Goal: Communication & Community: Answer question/provide support

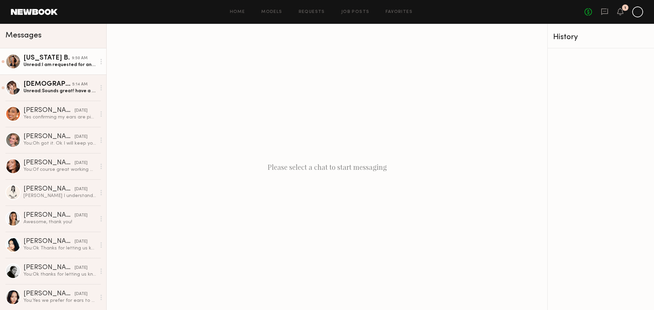
click at [35, 59] on div "[US_STATE] B." at bounding box center [48, 58] width 48 height 7
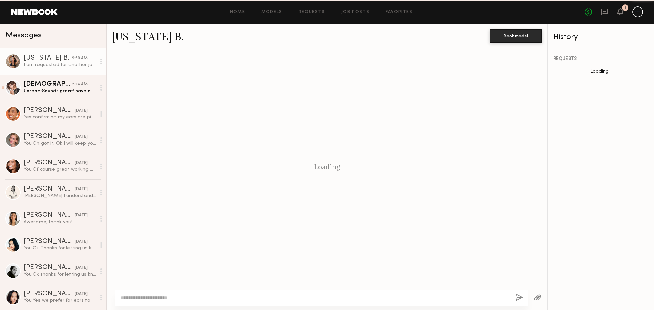
scroll to position [311, 0]
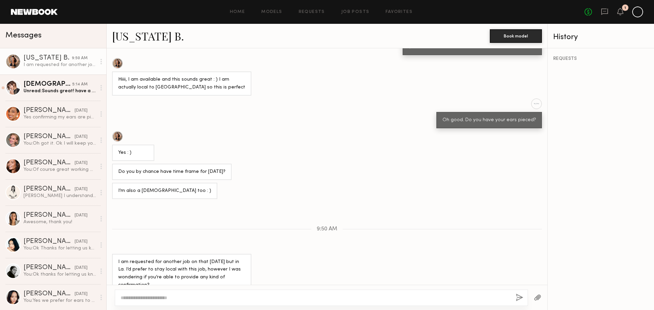
click at [167, 298] on textarea at bounding box center [316, 298] width 390 height 7
type textarea "*"
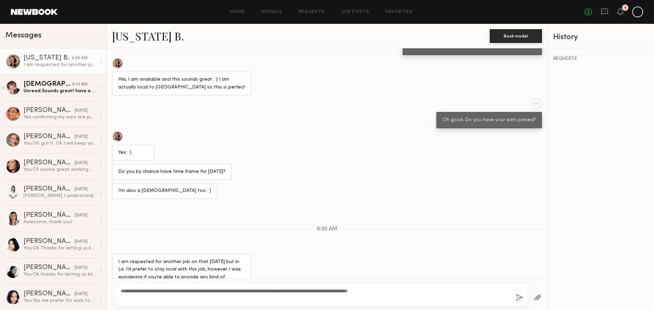
type textarea "**********"
click at [522, 300] on button "button" at bounding box center [519, 298] width 7 height 9
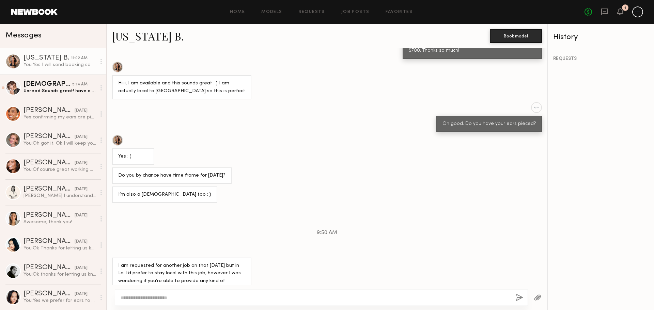
scroll to position [297, 0]
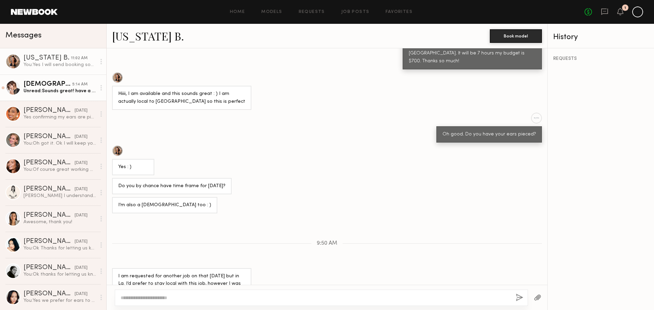
click at [55, 92] on div "Unread: Sounds great! have a great shoot!" at bounding box center [60, 91] width 73 height 6
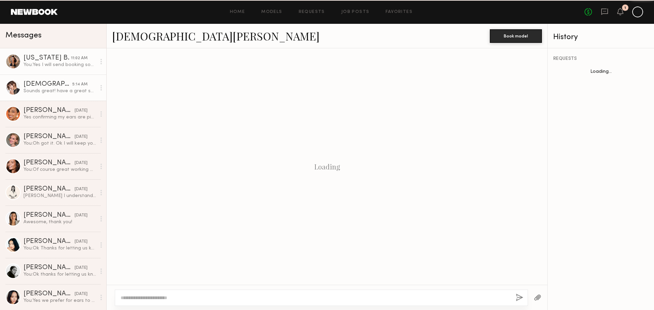
scroll to position [225, 0]
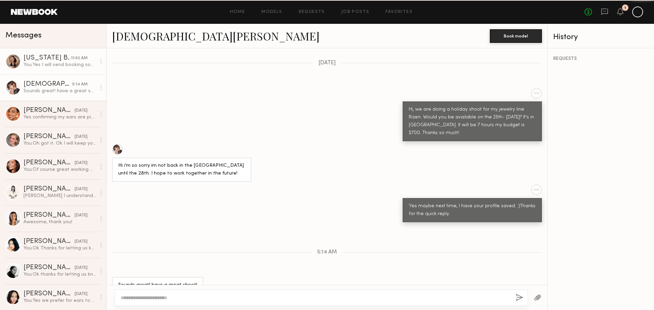
click at [52, 68] on div "You: Yes I will send booking soon hours are 9:30-4:30 other talent is 8-3 if th…" at bounding box center [60, 65] width 73 height 6
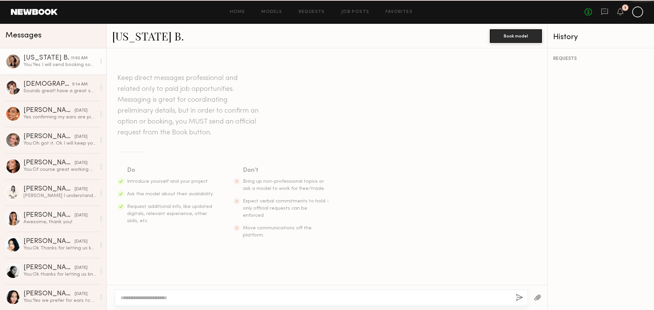
scroll to position [346, 0]
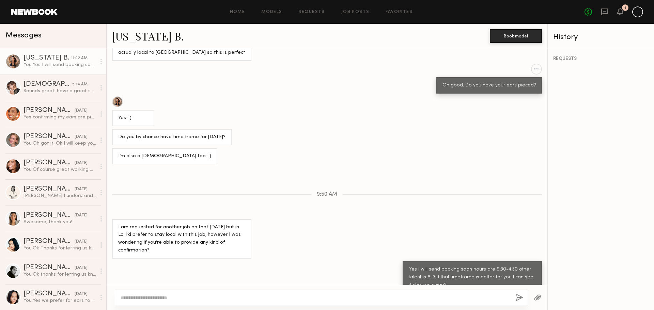
click at [157, 37] on link "[US_STATE] B." at bounding box center [148, 36] width 72 height 15
click at [42, 115] on div "Yes confirming my ears are pierced. I have 2 holes on right side, 3 on left. An…" at bounding box center [60, 117] width 73 height 6
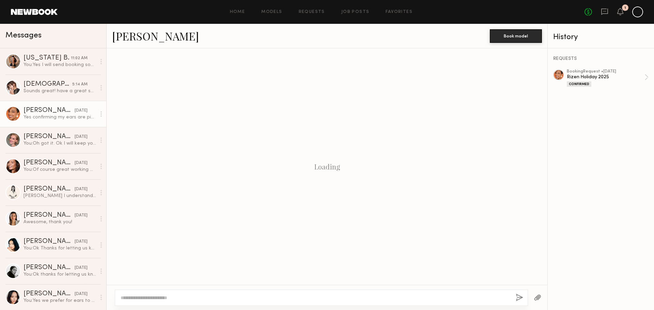
scroll to position [203, 0]
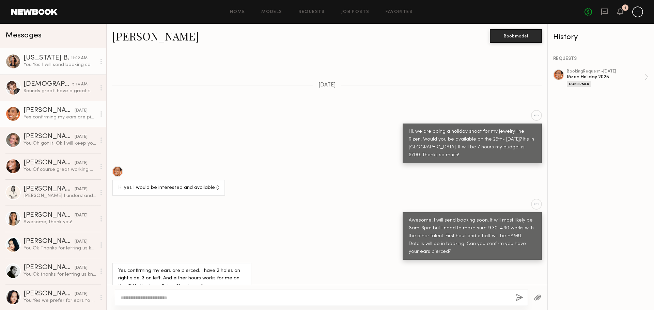
click at [49, 64] on div "You: Yes I will send booking soon hours are 9:30-4:30 other talent is 8-3 if th…" at bounding box center [60, 65] width 73 height 6
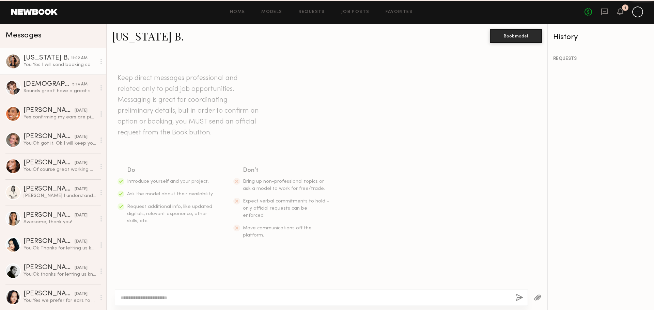
scroll to position [346, 0]
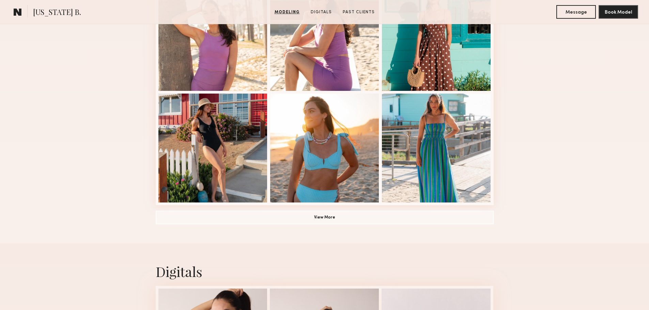
scroll to position [477, 0]
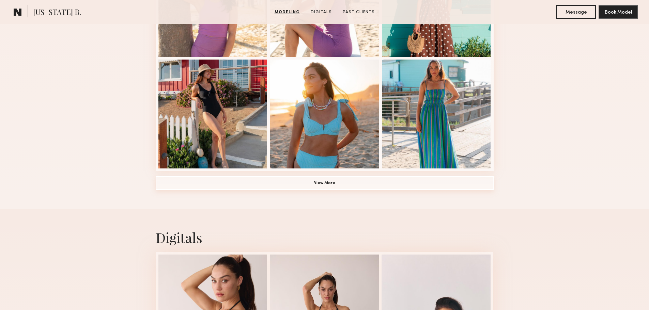
click at [209, 186] on button "View More" at bounding box center [325, 183] width 338 height 14
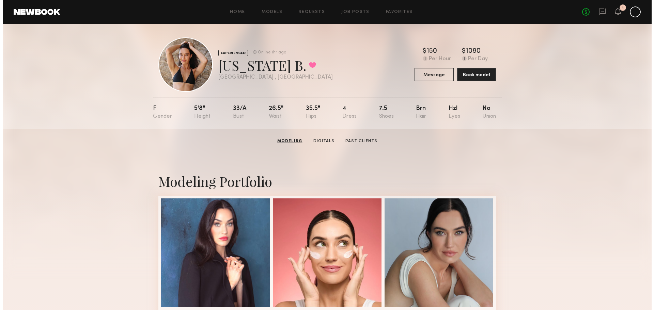
scroll to position [0, 0]
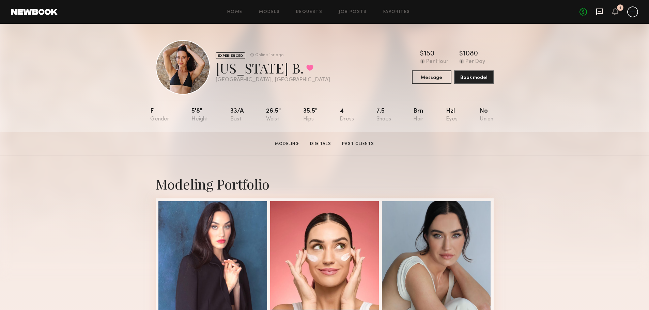
click at [597, 13] on icon at bounding box center [599, 12] width 7 height 6
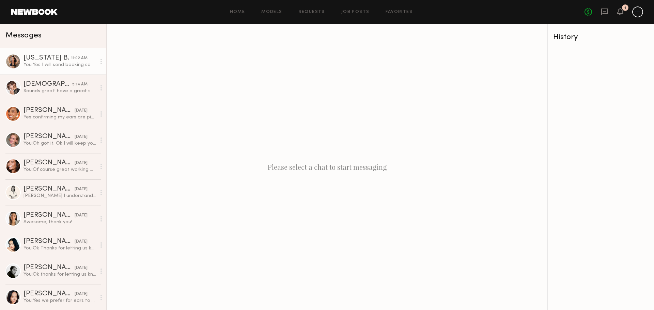
click at [38, 65] on div "You: Yes I will send booking soon hours are 9:30-4:30 other talent is 8-3 if th…" at bounding box center [60, 65] width 73 height 6
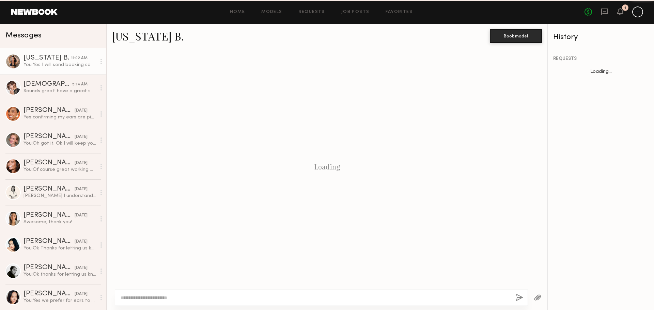
scroll to position [346, 0]
